Goal: Information Seeking & Learning: Learn about a topic

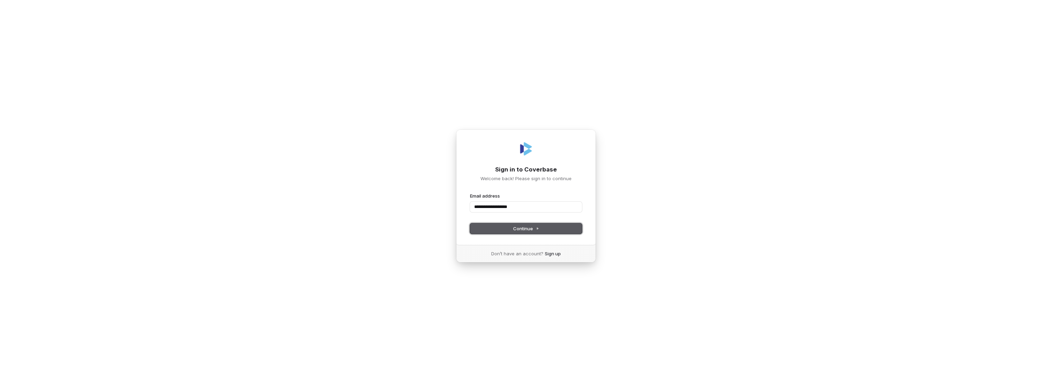
click at [521, 227] on span "Continue" at bounding box center [526, 229] width 26 height 6
type input "**********"
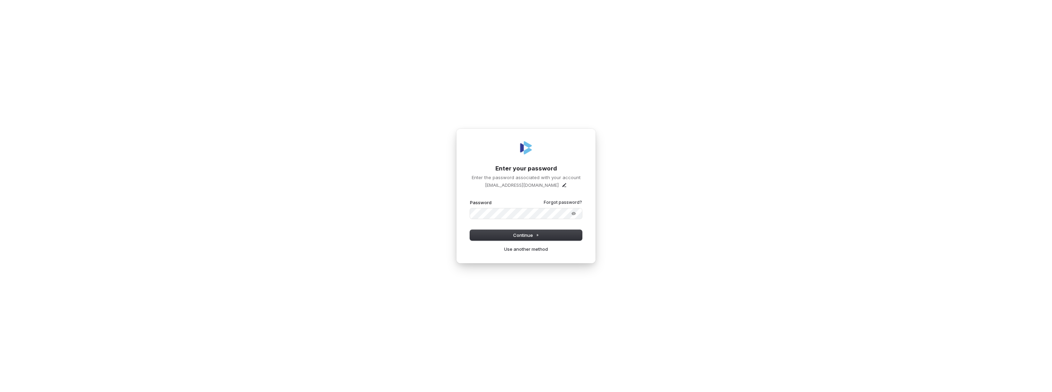
click at [470, 199] on button "submit" at bounding box center [470, 199] width 0 height 0
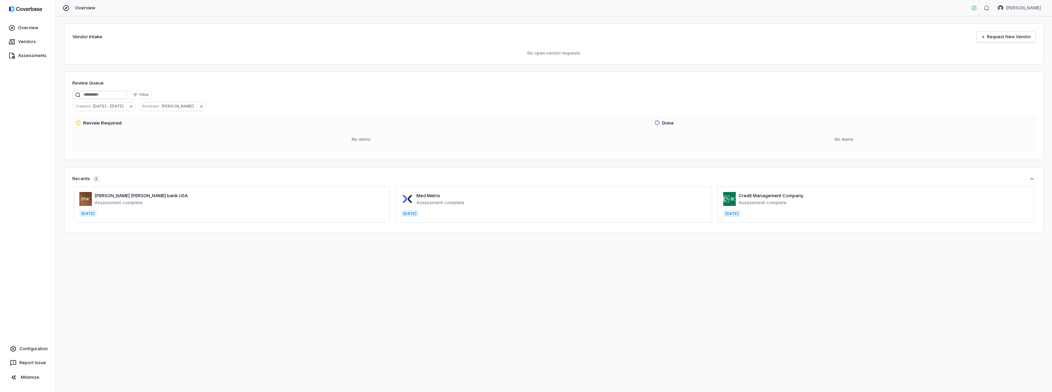
click at [415, 265] on div "Vendor Intake Request New Vendor No open vendor requests Review Queue Filter Cr…" at bounding box center [554, 204] width 997 height 376
click at [27, 45] on link "Vendors" at bounding box center [27, 41] width 53 height 13
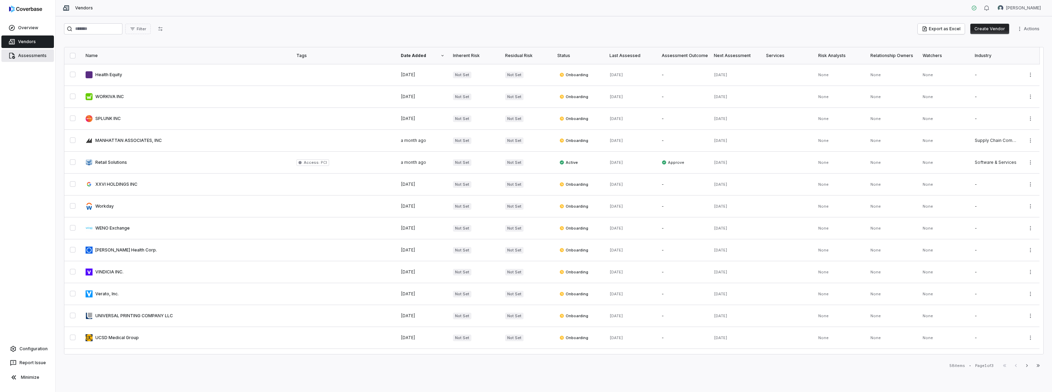
click at [17, 60] on link "Assessments" at bounding box center [27, 55] width 53 height 13
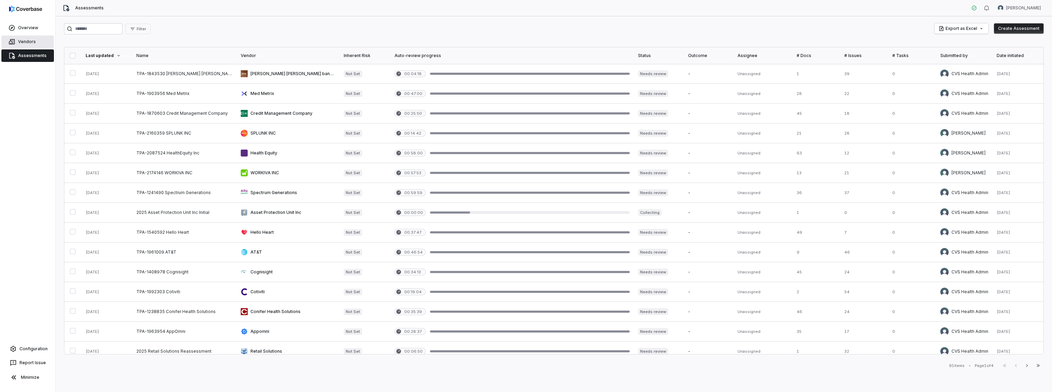
click at [28, 41] on span "Vendors" at bounding box center [27, 42] width 18 height 6
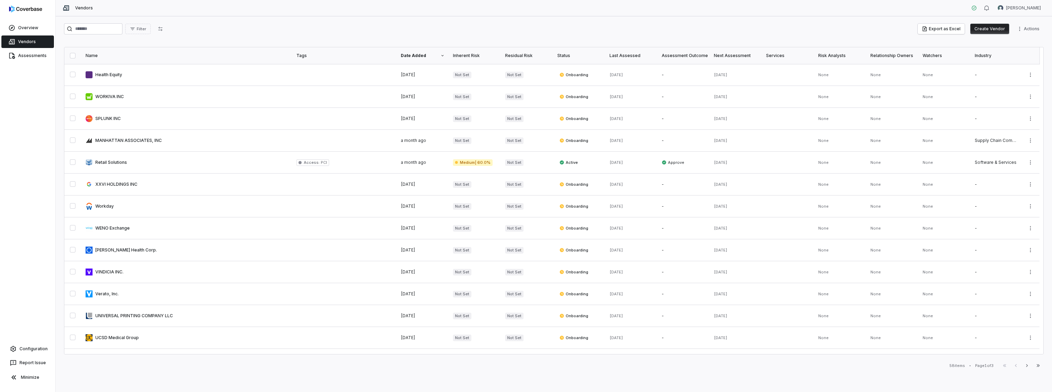
drag, startPoint x: 29, startPoint y: 351, endPoint x: 41, endPoint y: 338, distance: 17.5
click at [29, 351] on span "Configuration" at bounding box center [33, 349] width 28 height 6
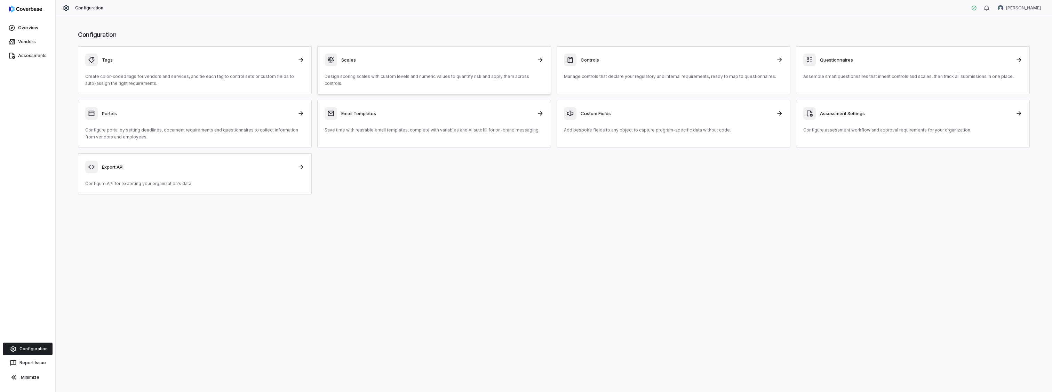
click at [381, 57] on h3 "Scales" at bounding box center [436, 60] width 191 height 6
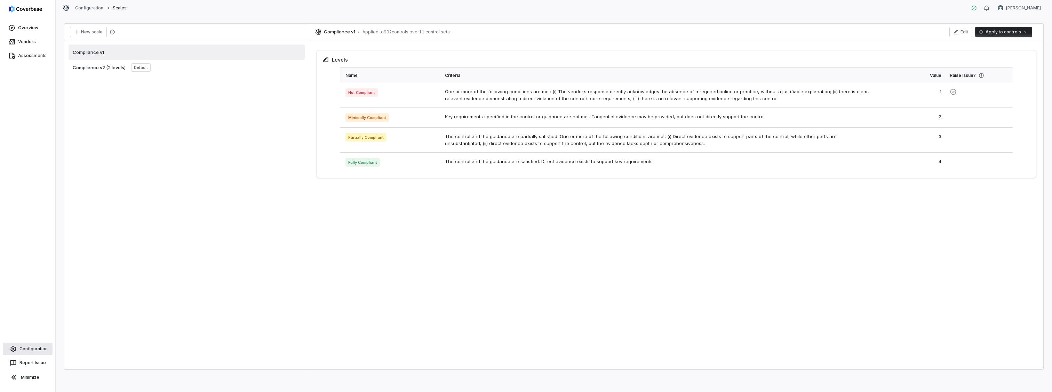
click at [34, 349] on span "Configuration" at bounding box center [33, 349] width 28 height 6
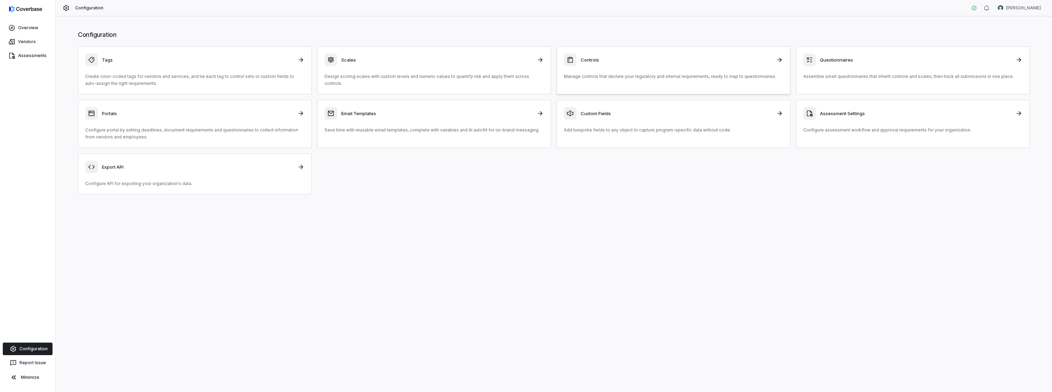
click at [693, 65] on div "Controls" at bounding box center [673, 60] width 219 height 13
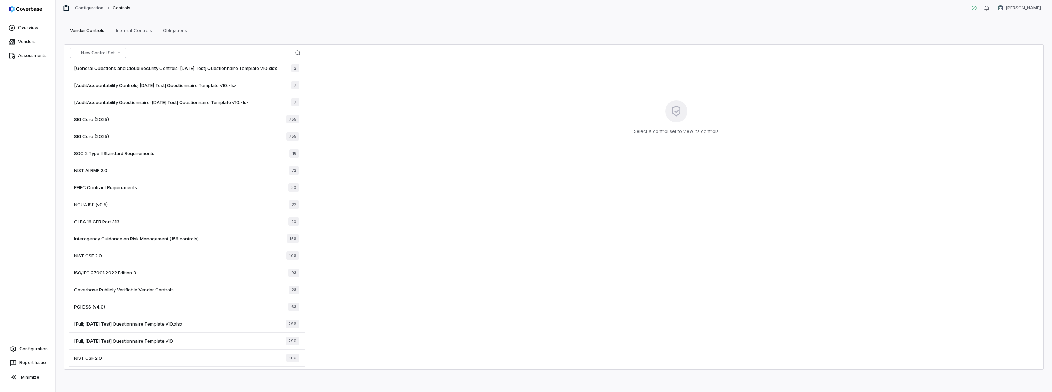
scroll to position [11, 0]
click at [167, 337] on span "[Full; [DATE] Test] Questionnaire Template v10" at bounding box center [123, 340] width 99 height 6
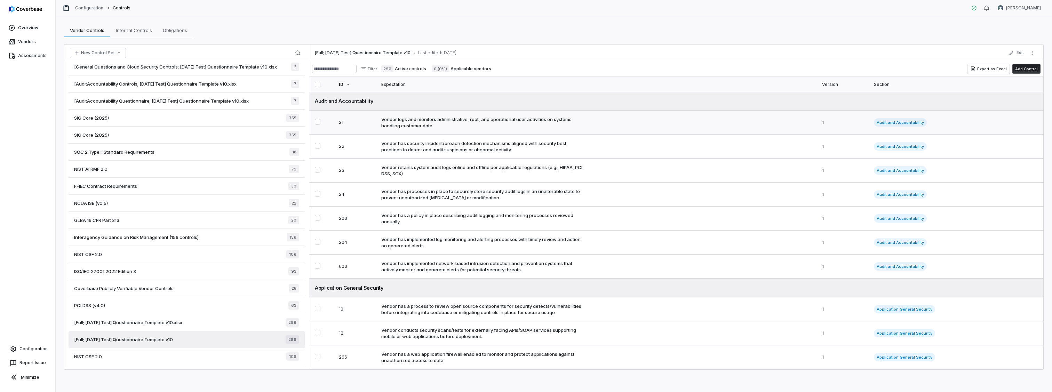
click at [440, 127] on div "Vendor logs and monitors administrative, root, and operational user activities …" at bounding box center [483, 122] width 204 height 13
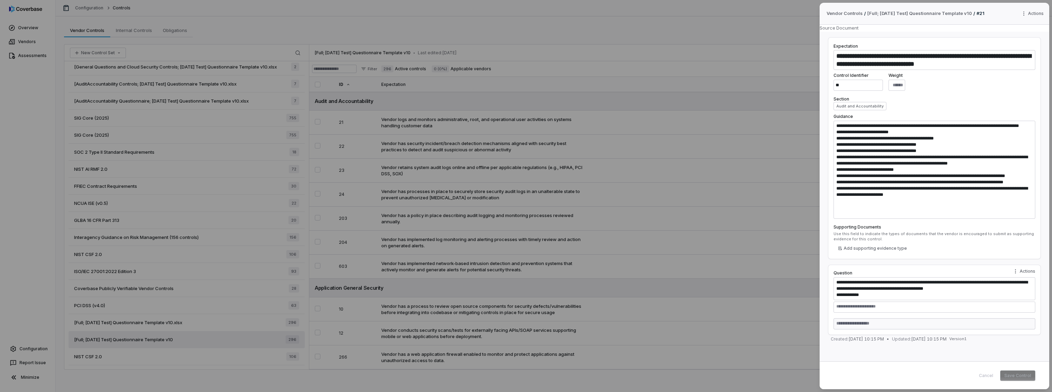
click at [760, 44] on div "**********" at bounding box center [526, 196] width 1052 height 392
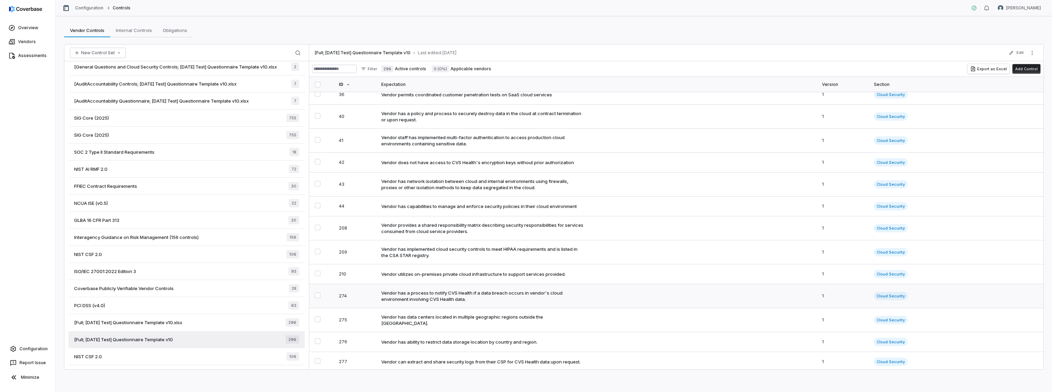
scroll to position [1288, 0]
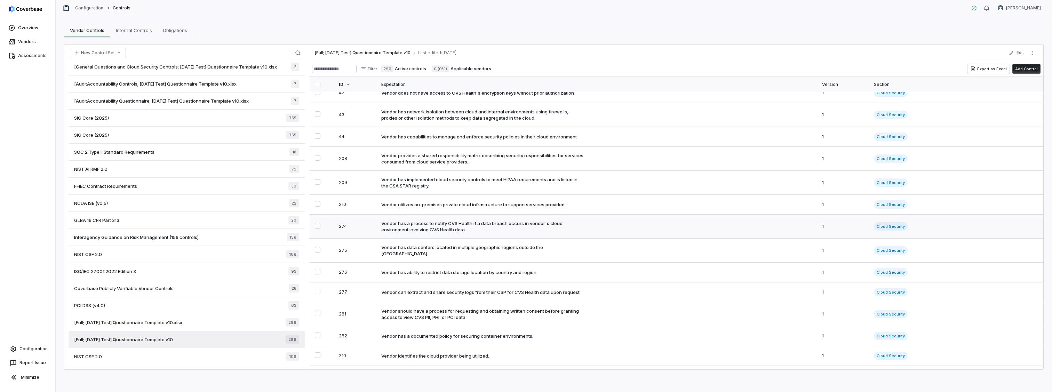
click at [527, 233] on div "Vendor has a process to notify CVS Health if a data breach occurs in vendor's c…" at bounding box center [483, 226] width 204 height 13
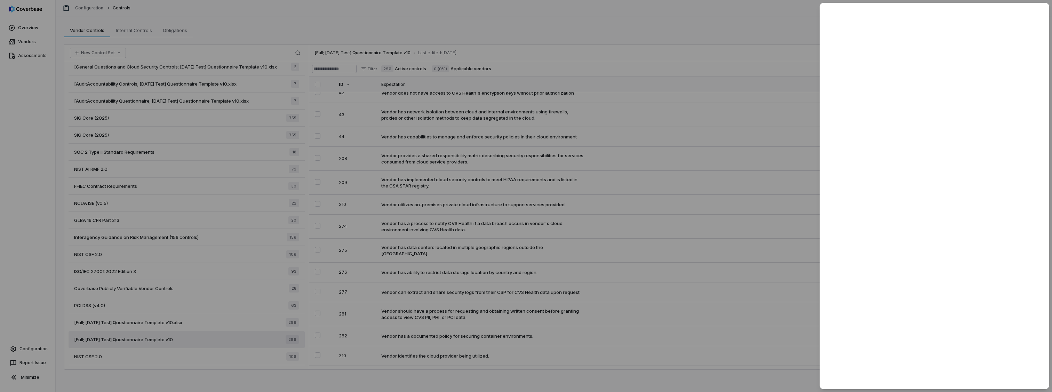
click at [760, 50] on div at bounding box center [526, 196] width 1052 height 392
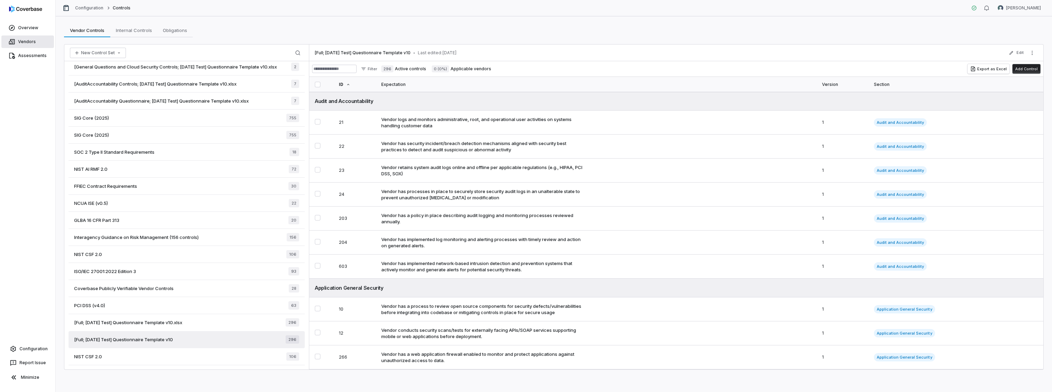
click at [25, 43] on span "Vendors" at bounding box center [27, 42] width 18 height 6
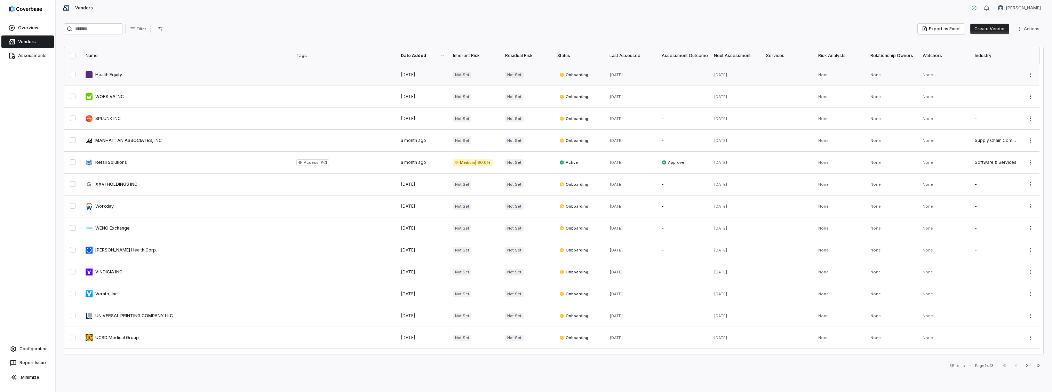
click at [110, 78] on link at bounding box center [186, 75] width 211 height 22
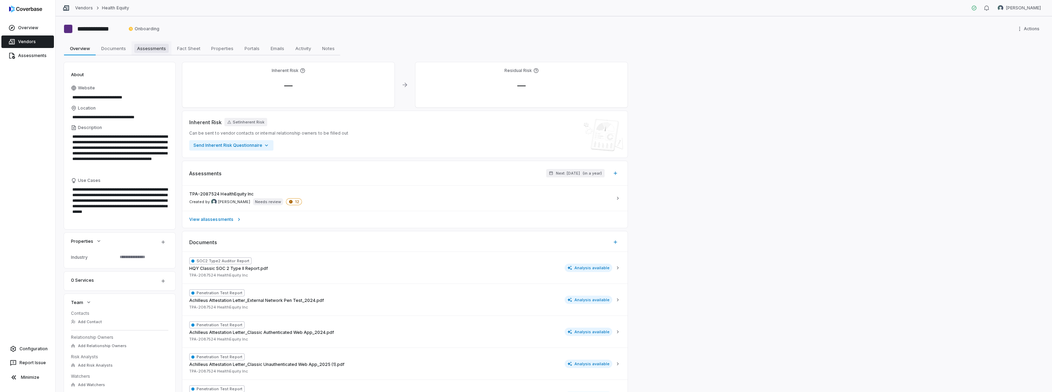
click at [161, 51] on span "Assessments" at bounding box center [151, 48] width 34 height 9
type textarea "*"
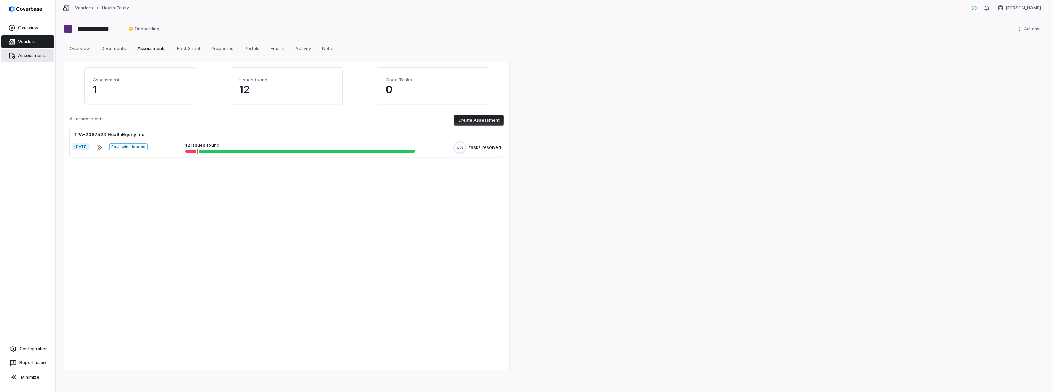
click at [25, 56] on span "Assessments" at bounding box center [32, 56] width 29 height 6
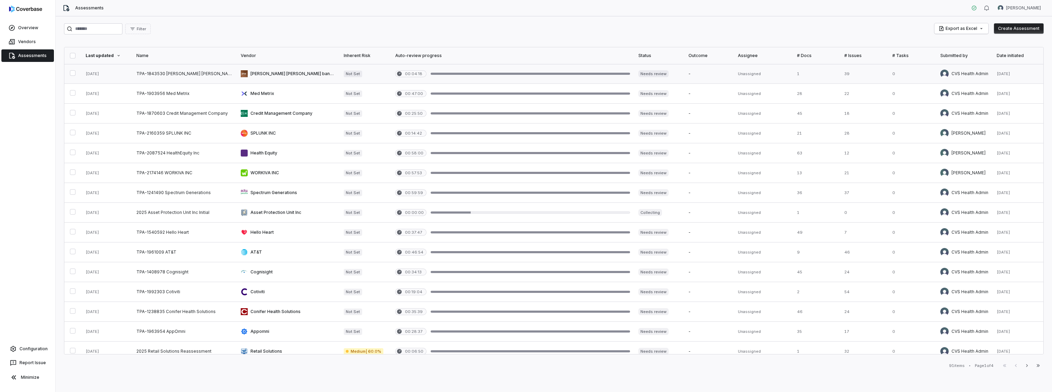
click at [165, 76] on link at bounding box center [184, 73] width 104 height 19
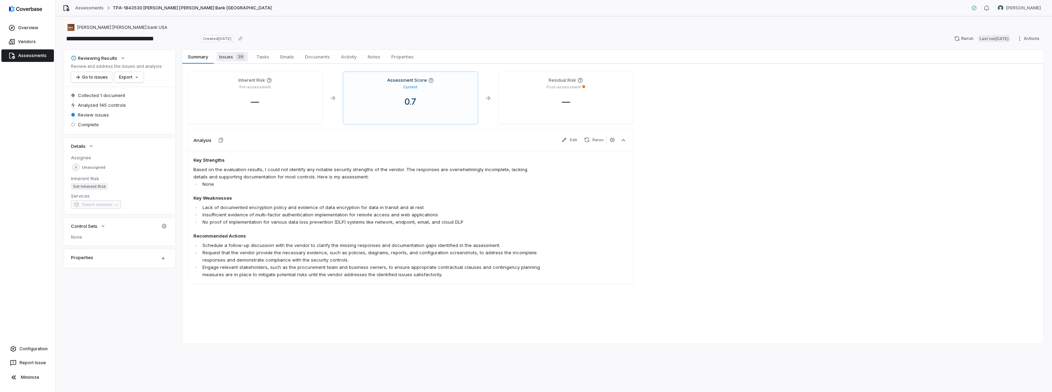
click at [221, 56] on span "Issues 39" at bounding box center [232, 57] width 32 height 10
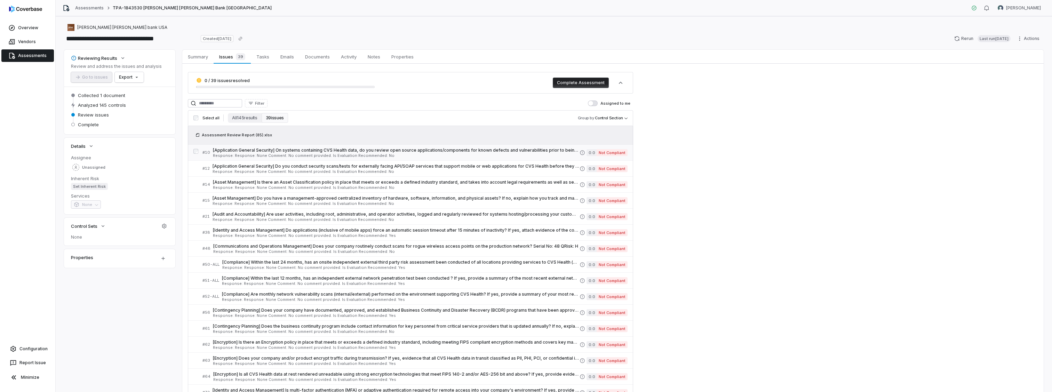
click at [295, 148] on span "[Application General Security] On systems containing CVS Health data, do you re…" at bounding box center [396, 151] width 367 height 6
